Goal: Navigation & Orientation: Find specific page/section

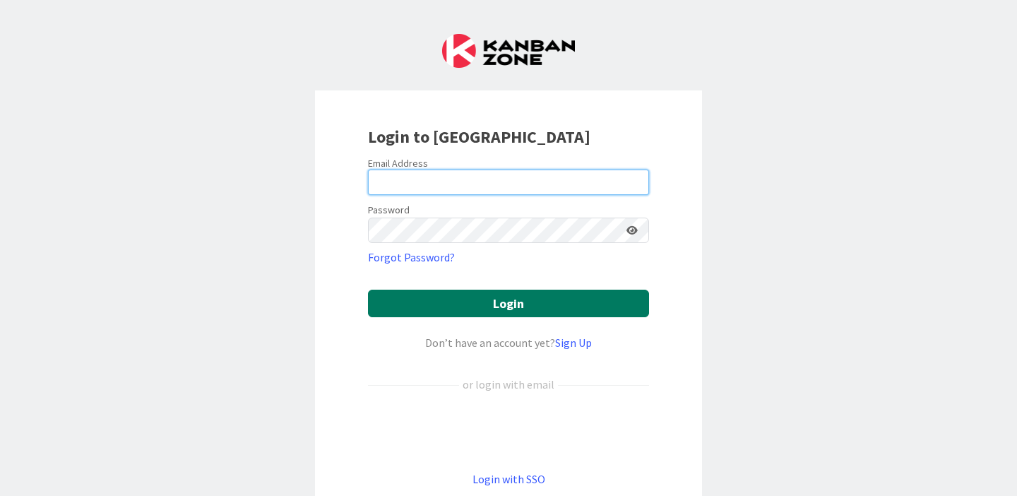
type input "[PERSON_NAME][EMAIL_ADDRESS][PERSON_NAME][DOMAIN_NAME]"
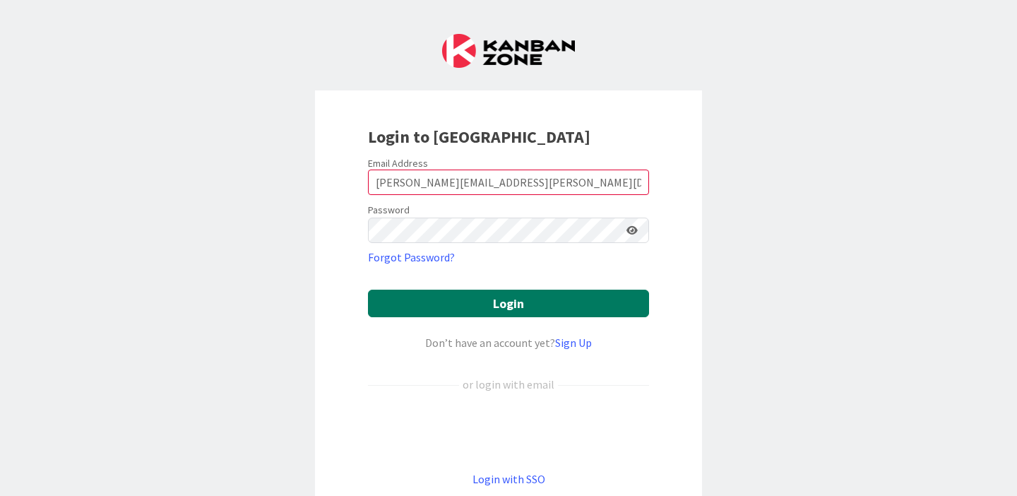
click at [451, 305] on button "Login" at bounding box center [508, 304] width 281 height 28
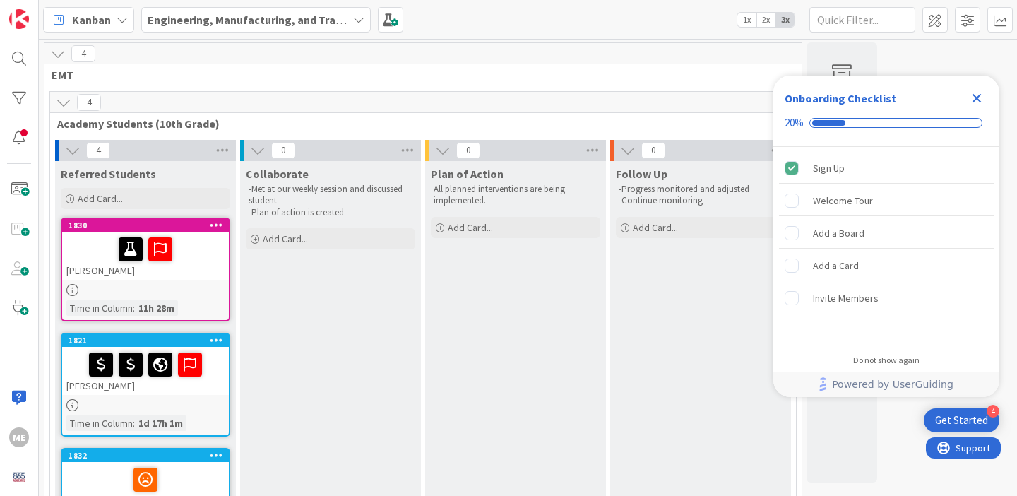
click at [977, 100] on icon "Close Checklist" at bounding box center [976, 98] width 17 height 17
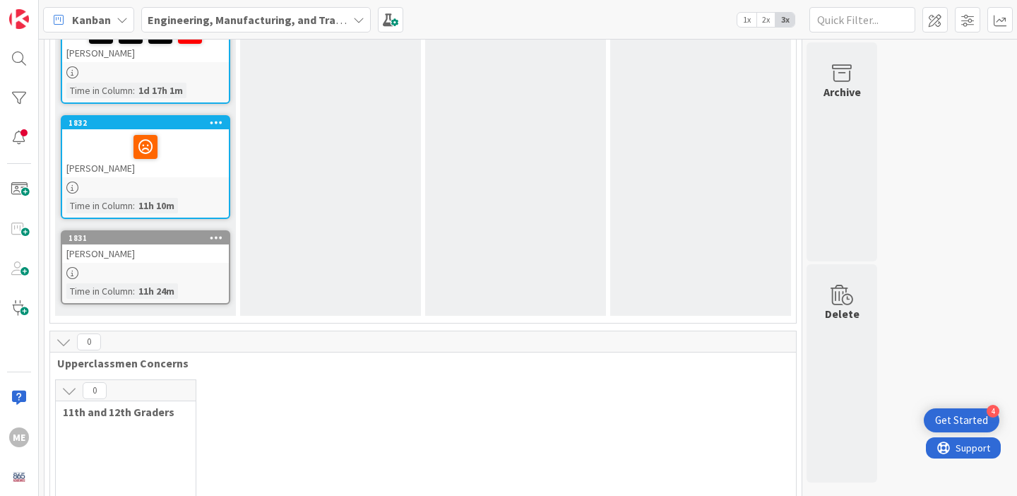
scroll to position [330, 0]
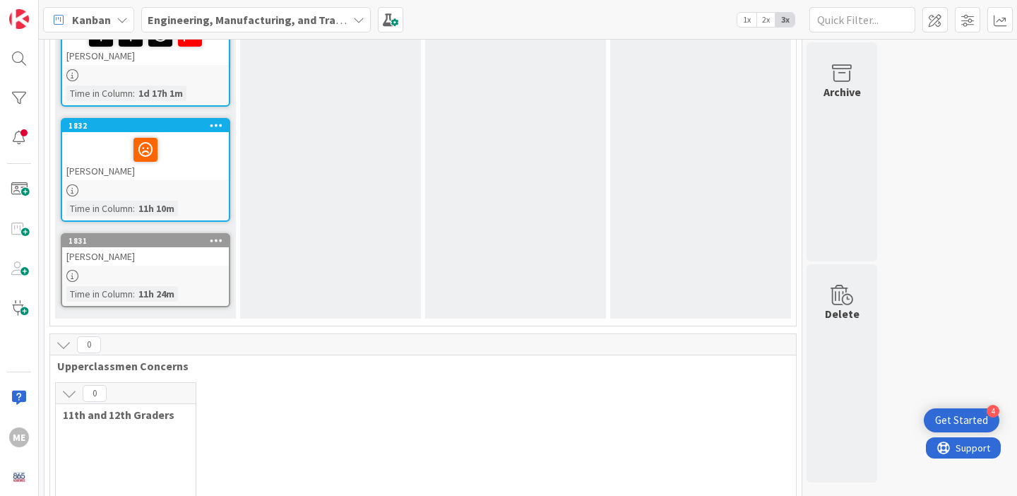
click at [162, 263] on div "[PERSON_NAME]" at bounding box center [145, 256] width 167 height 18
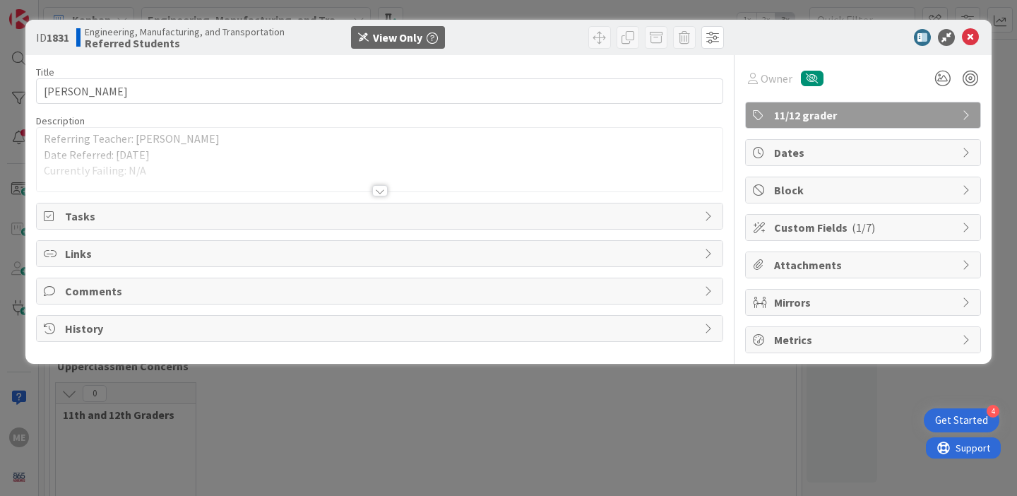
click at [379, 191] on div at bounding box center [380, 190] width 16 height 11
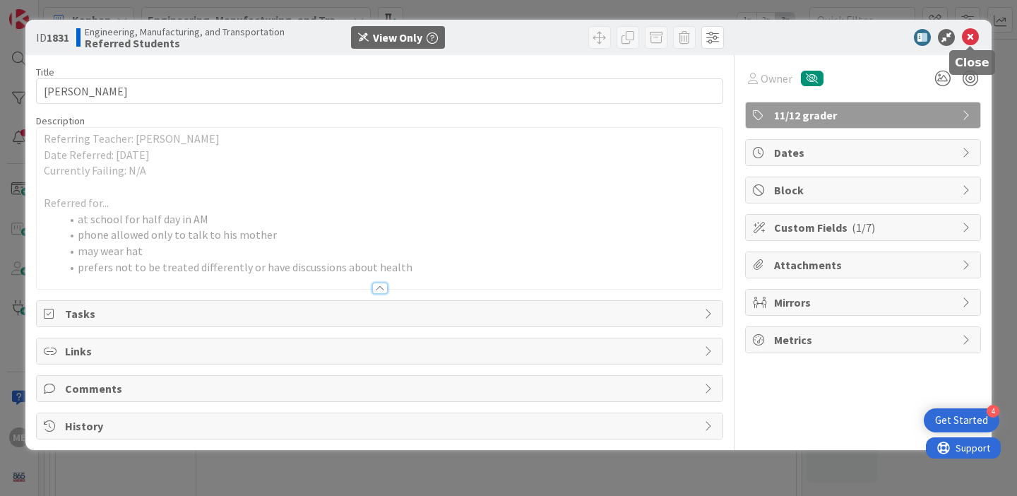
click at [970, 38] on icon at bounding box center [970, 37] width 17 height 17
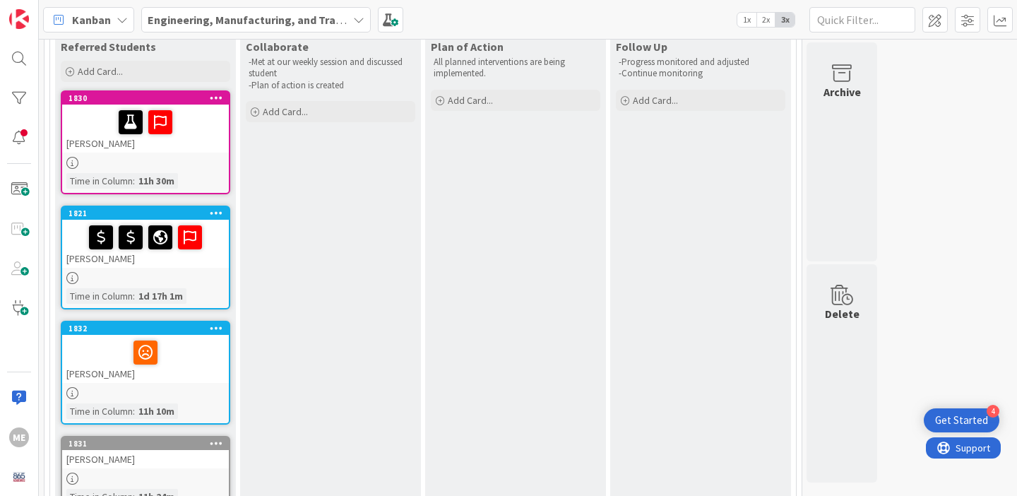
scroll to position [129, 0]
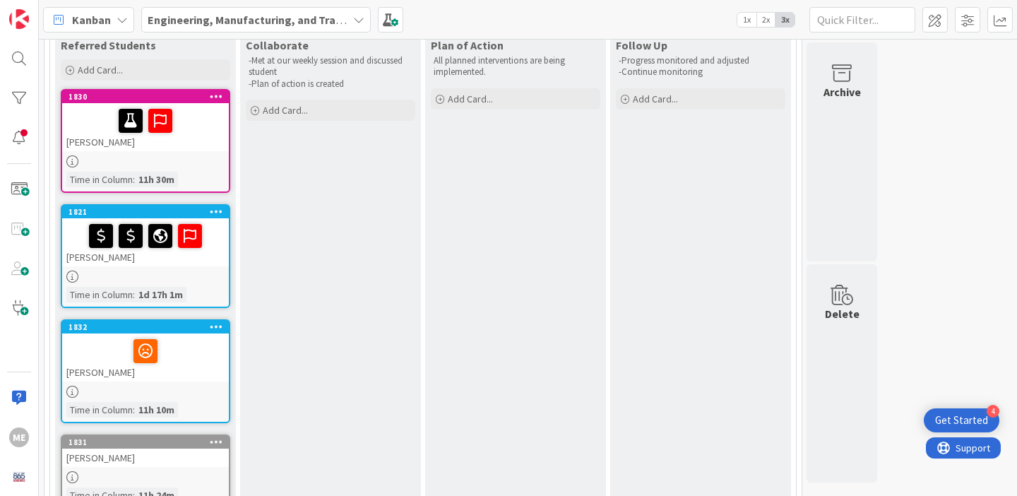
click at [765, 21] on span "2x" at bounding box center [765, 20] width 19 height 14
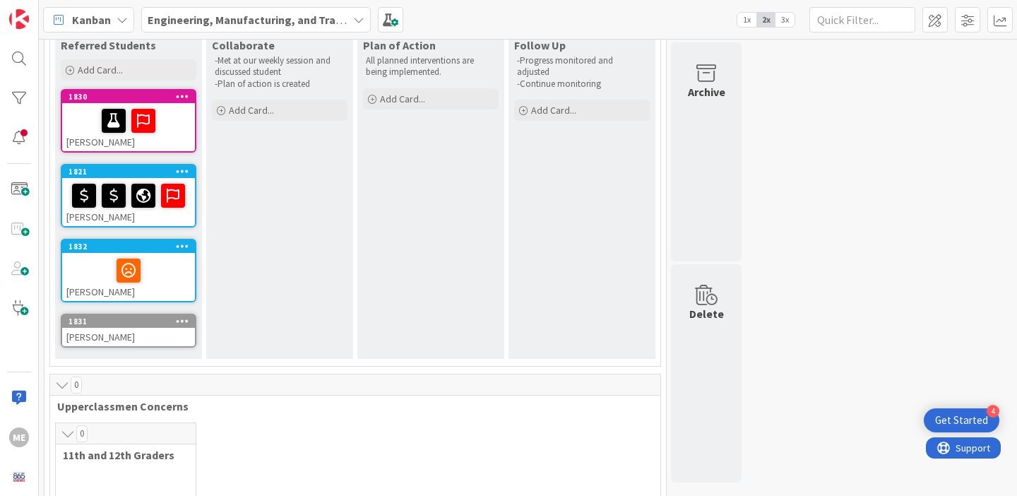
click at [744, 18] on span "1x" at bounding box center [746, 20] width 19 height 14
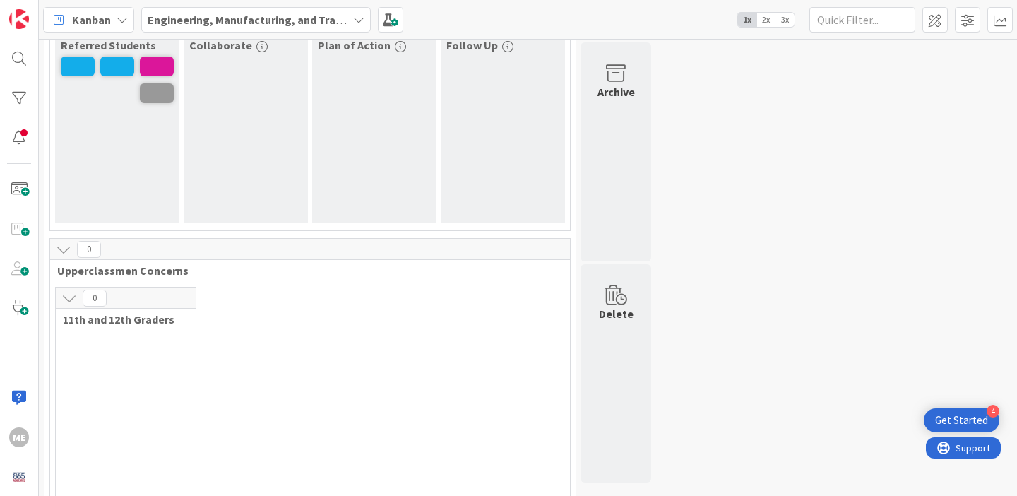
click at [784, 20] on span "3x" at bounding box center [784, 20] width 19 height 14
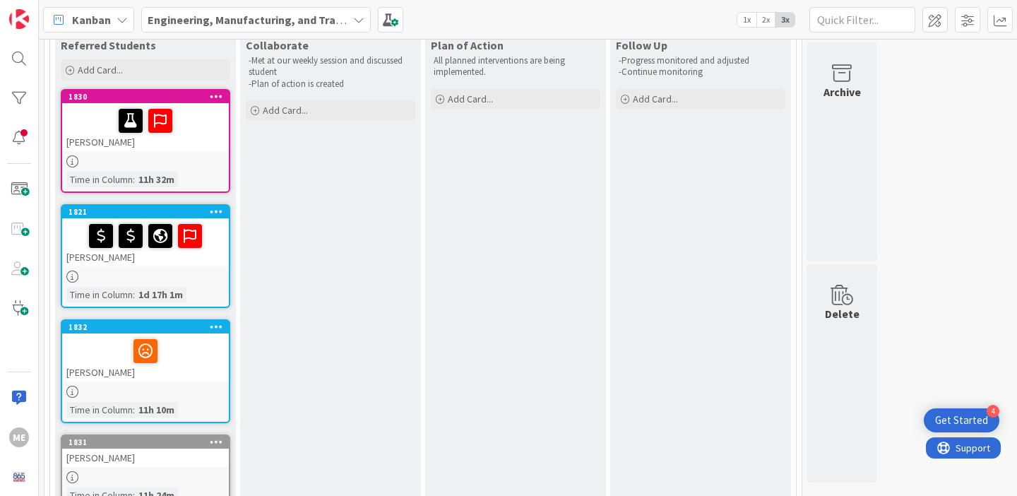
click at [132, 265] on div "[PERSON_NAME]" at bounding box center [145, 242] width 167 height 48
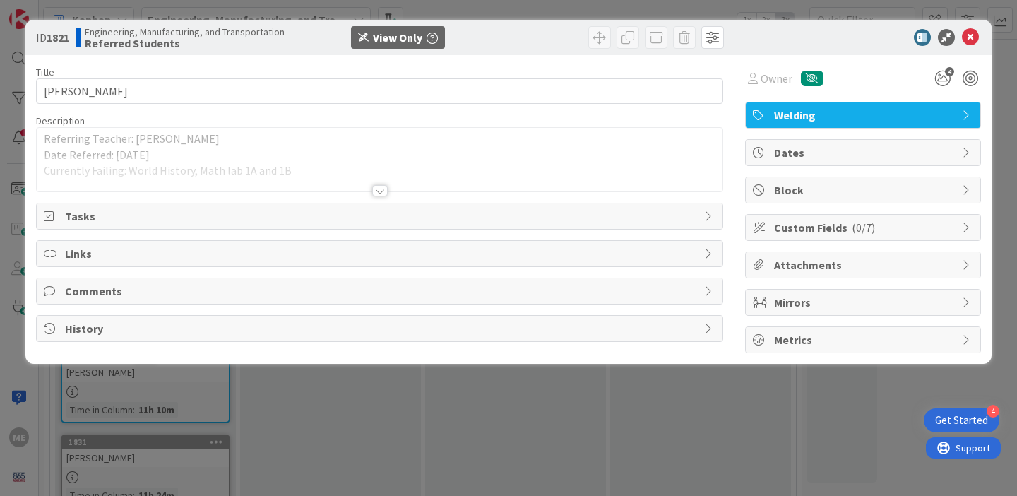
click at [383, 186] on div at bounding box center [380, 190] width 16 height 11
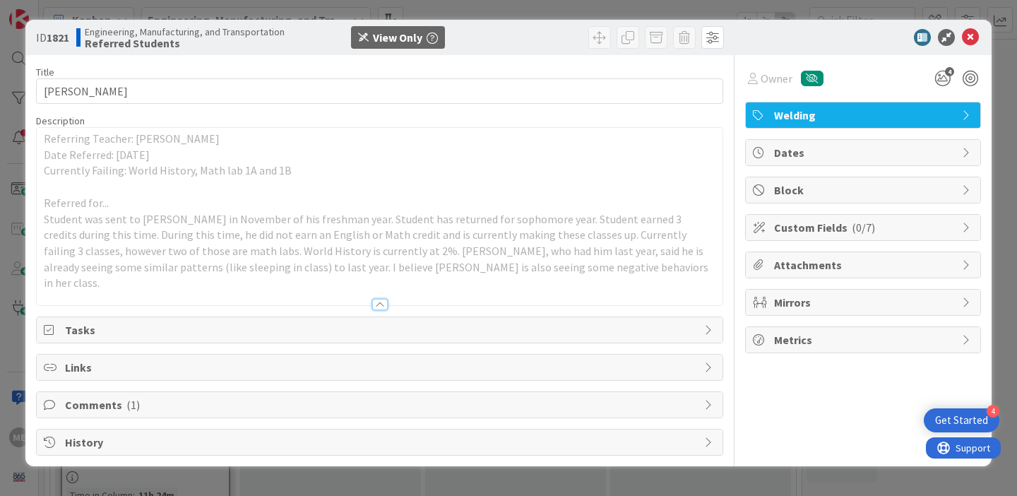
click at [107, 396] on span "Comments ( 1 )" at bounding box center [381, 404] width 632 height 17
